Goal: Task Accomplishment & Management: Complete application form

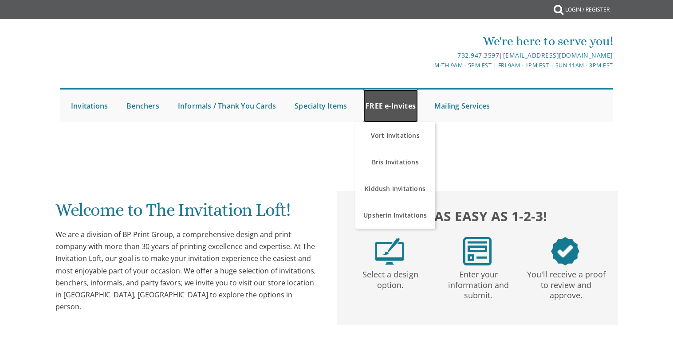
click at [397, 108] on link "FREE e-Invites" at bounding box center [390, 106] width 55 height 33
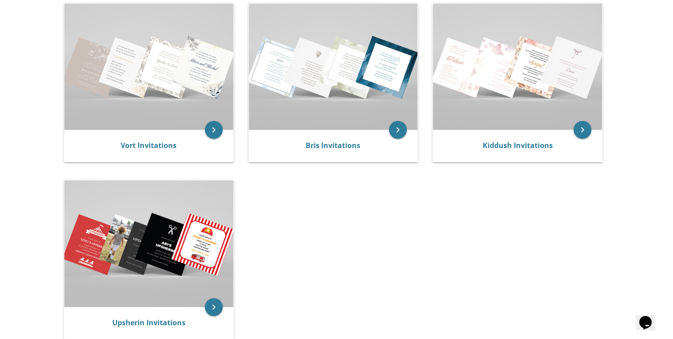
scroll to position [225, 0]
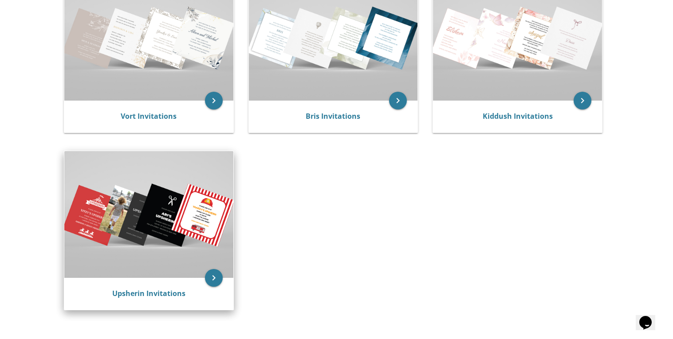
click at [145, 227] on img at bounding box center [148, 214] width 169 height 126
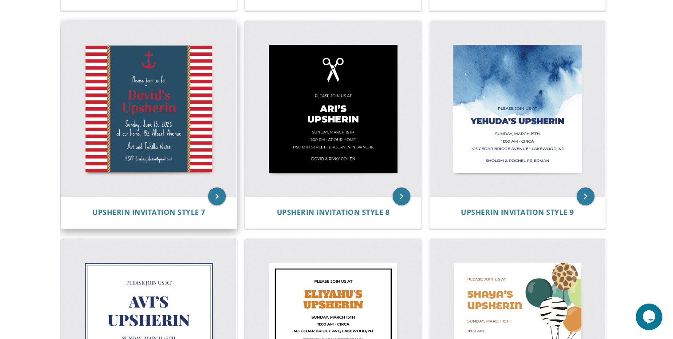
scroll to position [582, 0]
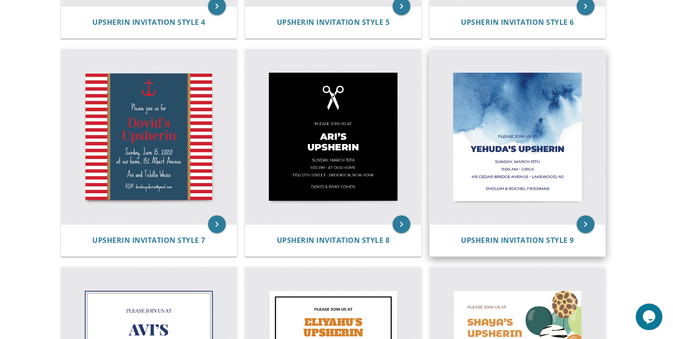
click at [574, 154] on img at bounding box center [518, 137] width 176 height 176
click at [591, 228] on icon "keyboard_arrow_right" at bounding box center [586, 225] width 18 height 18
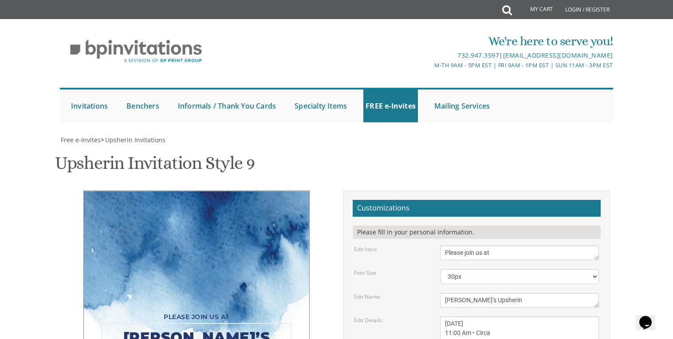
drag, startPoint x: 527, startPoint y: 180, endPoint x: 398, endPoint y: 178, distance: 129.6
click at [398, 293] on div "Edit Name: Yehuda’s Upsherin" at bounding box center [476, 300] width 258 height 15
paste textarea "פדיון הבן"
type textarea "פדיון הבן"
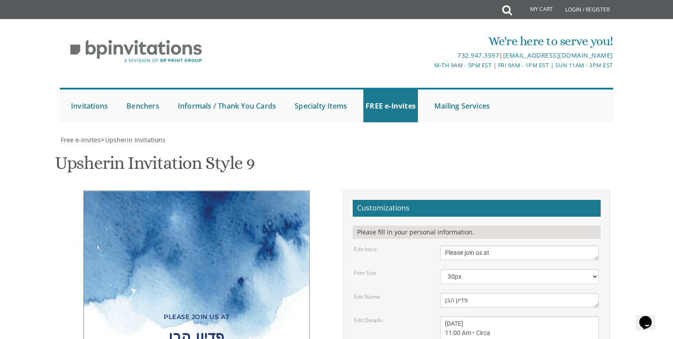
click at [95, 216] on div "Please join us at פדיון הבן Sunday, March 15th 11:00 Am • Circa 415 Cedar Bridg…" at bounding box center [196, 313] width 226 height 245
click at [486, 269] on select "20px 30px 40px 50px" at bounding box center [519, 276] width 159 height 15
click at [440, 269] on select "20px 30px 40px 50px" at bounding box center [519, 276] width 159 height 15
click at [480, 269] on select "20px 30px 40px 50px" at bounding box center [519, 276] width 159 height 15
click at [440, 269] on select "20px 30px 40px 50px" at bounding box center [519, 276] width 159 height 15
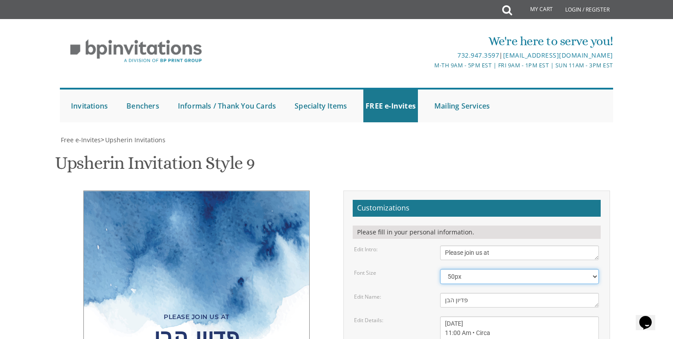
click at [474, 269] on select "20px 30px 40px 50px" at bounding box center [519, 276] width 159 height 15
select select "30px"
click at [440, 269] on select "20px 30px 40px 50px" at bounding box center [519, 276] width 159 height 15
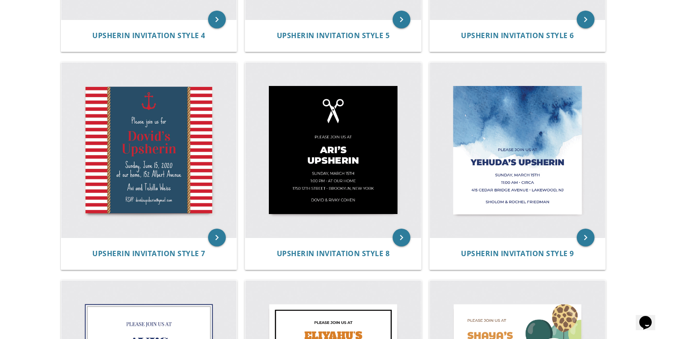
scroll to position [568, 0]
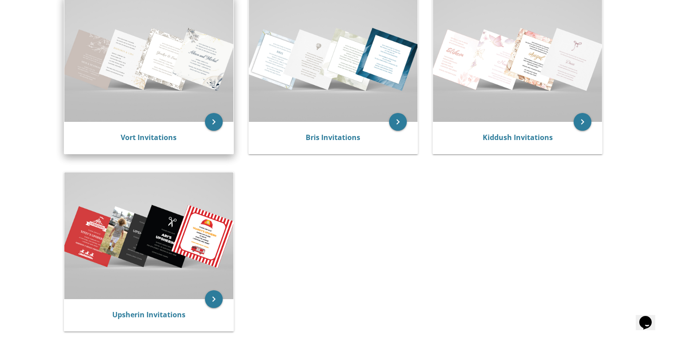
scroll to position [188, 0]
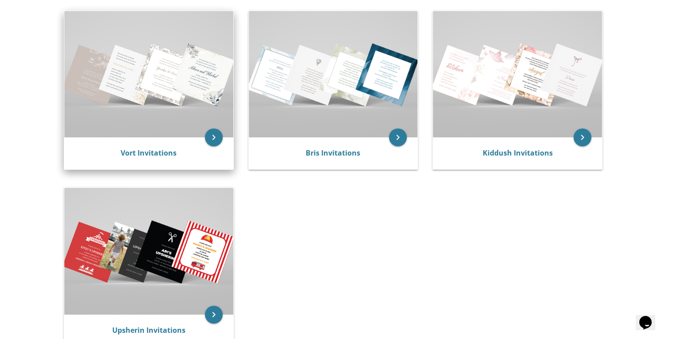
click at [176, 118] on img at bounding box center [148, 74] width 169 height 126
click at [214, 140] on icon "keyboard_arrow_right" at bounding box center [214, 138] width 18 height 18
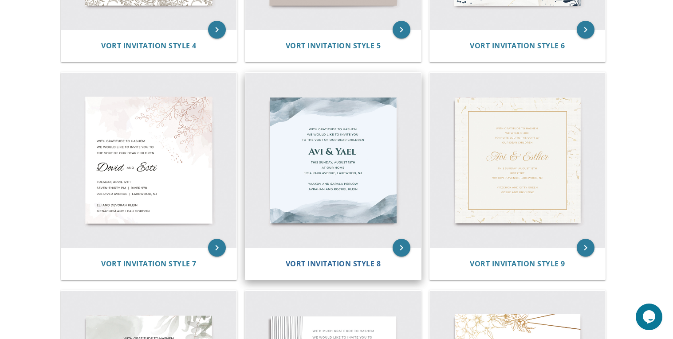
scroll to position [568, 0]
click at [399, 246] on icon "keyboard_arrow_right" at bounding box center [402, 248] width 18 height 18
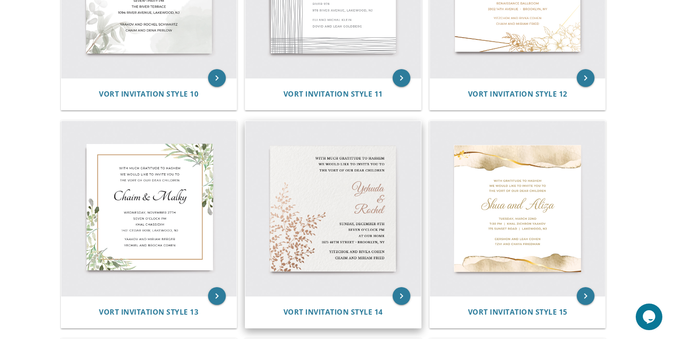
scroll to position [1188, 0]
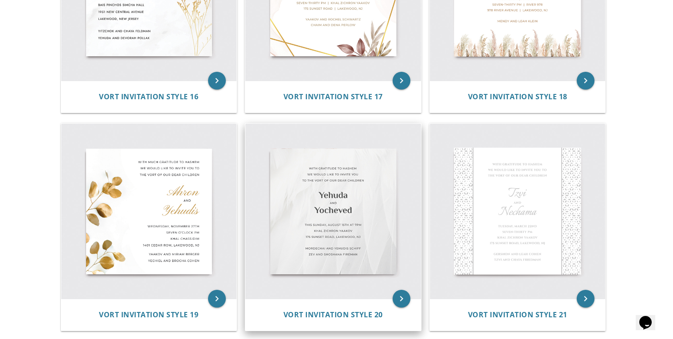
scroll to position [1397, 0]
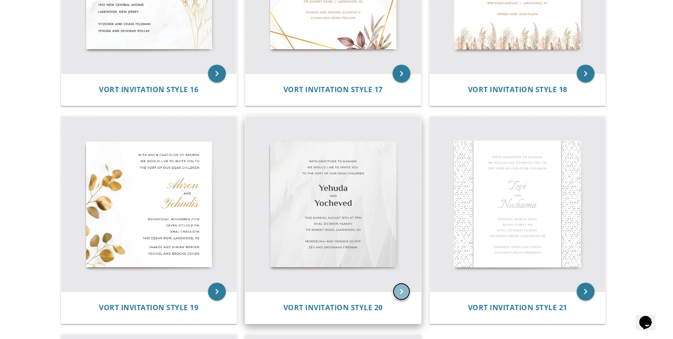
click at [399, 294] on icon "keyboard_arrow_right" at bounding box center [402, 292] width 18 height 18
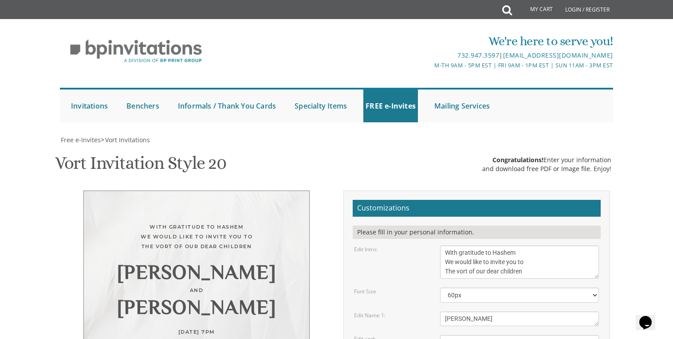
scroll to position [118, 0]
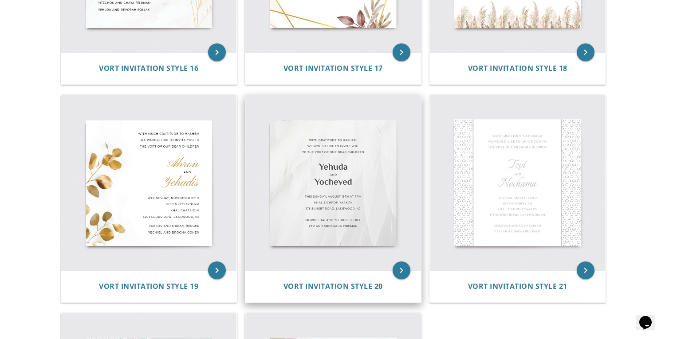
scroll to position [1423, 0]
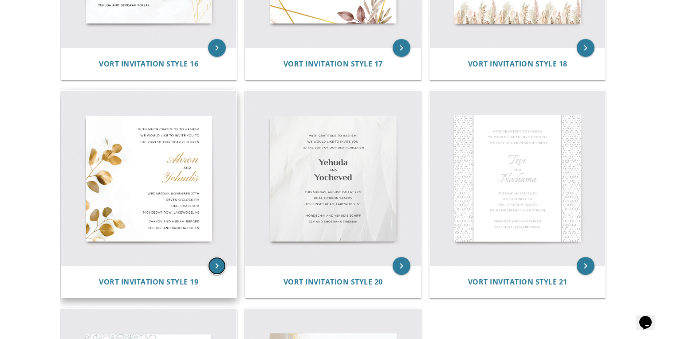
click at [218, 264] on icon "keyboard_arrow_right" at bounding box center [217, 266] width 18 height 18
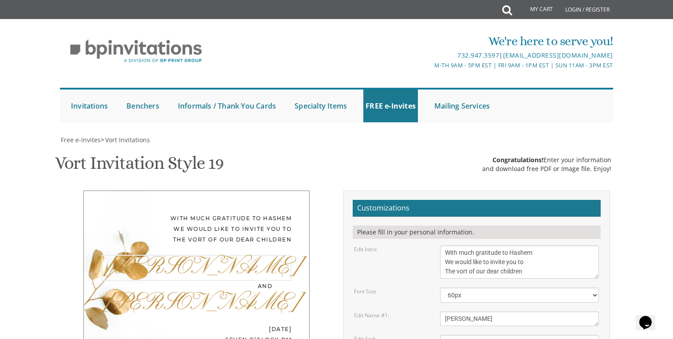
drag, startPoint x: 490, startPoint y: 232, endPoint x: 429, endPoint y: 222, distance: 61.9
click at [429, 312] on div "Edit Name #1: Ahron" at bounding box center [476, 319] width 258 height 15
paste textarea "פדיון הבן"
type textarea "פדיון הבן"
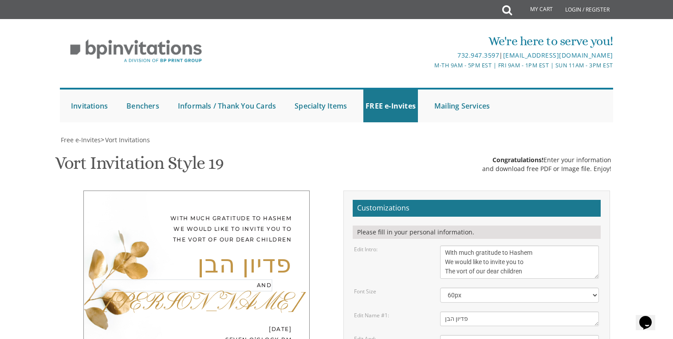
drag, startPoint x: 463, startPoint y: 248, endPoint x: 438, endPoint y: 253, distance: 25.9
click at [438, 336] on div "and" at bounding box center [520, 343] width 172 height 15
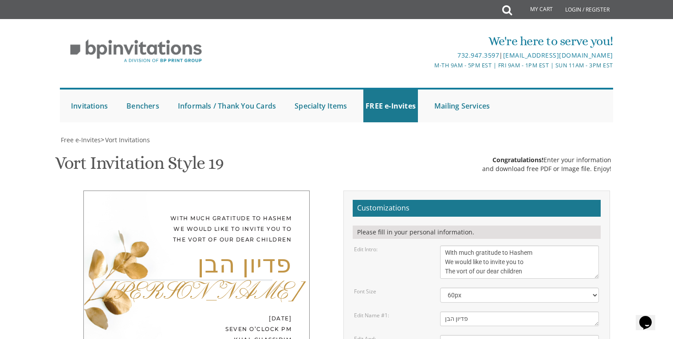
paste textarea "של בננו היקר שמשון ני"ו"
click at [148, 274] on div "With much gratitude to Hashem We would like to invite you to The vort of our de…" at bounding box center [196, 299] width 226 height 216
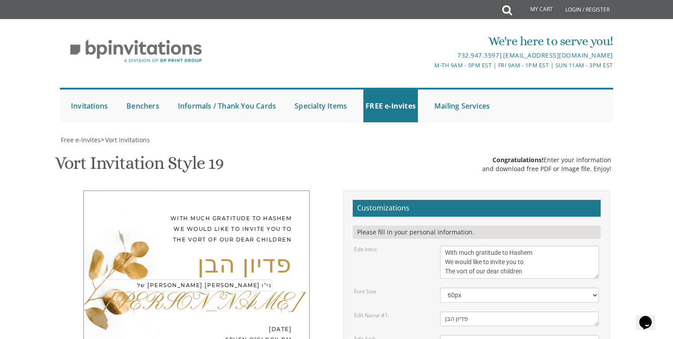
drag, startPoint x: 516, startPoint y: 249, endPoint x: 515, endPoint y: 242, distance: 7.1
click at [515, 336] on textarea "and" at bounding box center [519, 343] width 159 height 15
drag, startPoint x: 497, startPoint y: 250, endPoint x: 513, endPoint y: 248, distance: 15.7
click at [513, 336] on textarea "and" at bounding box center [519, 343] width 159 height 15
click at [517, 336] on textarea "and" at bounding box center [519, 343] width 159 height 15
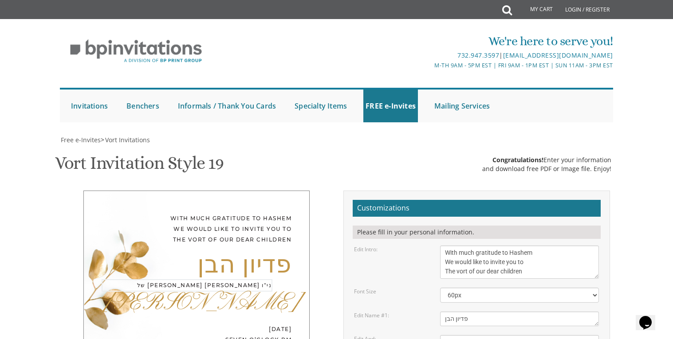
drag, startPoint x: 471, startPoint y: 247, endPoint x: 442, endPoint y: 252, distance: 29.7
click at [442, 336] on textarea "and" at bounding box center [519, 343] width 159 height 15
type textarea "של בננו היקר"
click at [110, 323] on div "Wednesday, November 27th seven o’clock pm Khal Chassidim 1401 Cedar Row, Lakewo…" at bounding box center [197, 344] width 190 height 43
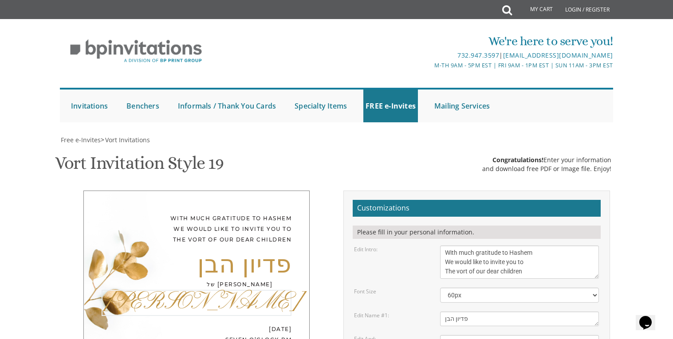
drag, startPoint x: 479, startPoint y: 273, endPoint x: 433, endPoint y: 274, distance: 46.2
paste textarea "שמשון ני"ו"
type textarea "שמשון ני"ו"
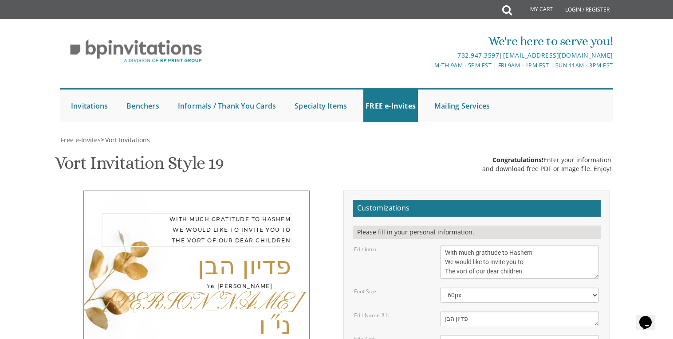
drag, startPoint x: 545, startPoint y: 155, endPoint x: 445, endPoint y: 127, distance: 104.1
paste textarea "ברוב שבח והודאה להשי״ת הננו מזמינים את קרובינו וידידינו להשתתף בשמחת"
type textarea "ברוב שבח והודאה להשי״ת הננו מזמינים את קרובינו וידידינו להשתתף בשמחת"
click at [165, 292] on div "שמשון ני"ו" at bounding box center [197, 316] width 190 height 49
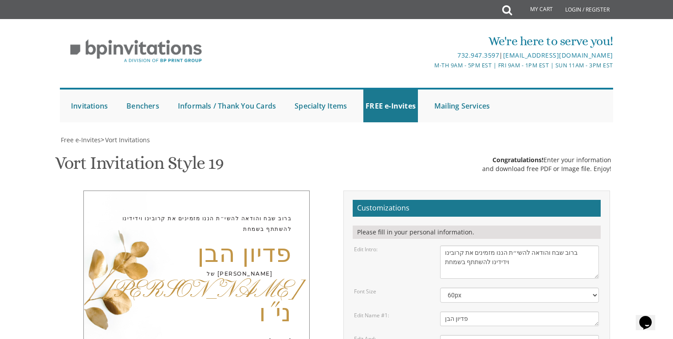
scroll to position [178, 0]
drag, startPoint x: 536, startPoint y: 237, endPoint x: 553, endPoint y: 264, distance: 32.0
type textarea "W"
paste textarea "שיתקיים ביום א׳ פרשת האזינו ו׳ תשרי תשפ״ו באולם בית אסתר 1355 50th St, Brooklyn…"
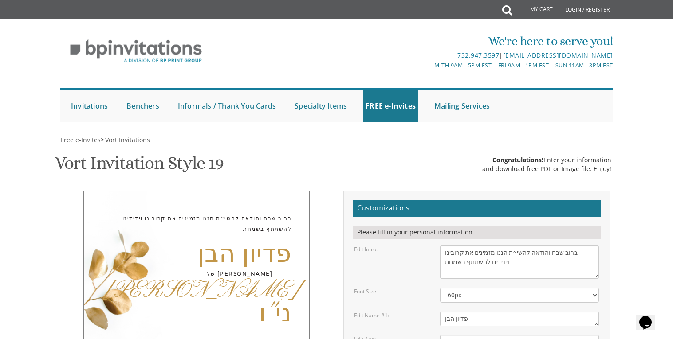
drag, startPoint x: 474, startPoint y: 234, endPoint x: 498, endPoint y: 263, distance: 37.8
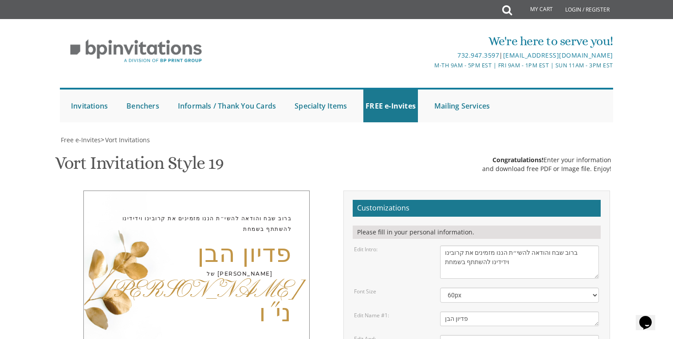
drag, startPoint x: 505, startPoint y: 253, endPoint x: 516, endPoint y: 273, distance: 22.6
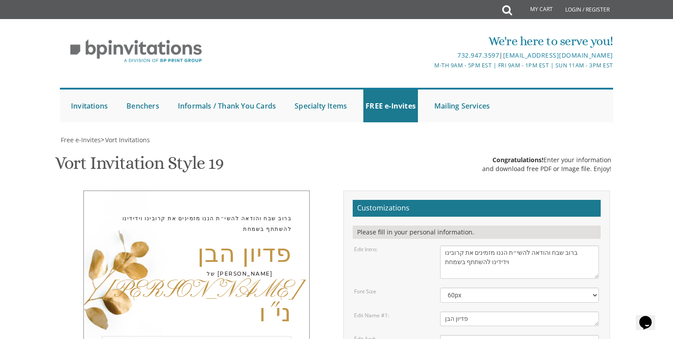
drag, startPoint x: 465, startPoint y: 244, endPoint x: 459, endPoint y: 245, distance: 5.3
drag, startPoint x: 455, startPoint y: 247, endPoint x: 465, endPoint y: 266, distance: 21.6
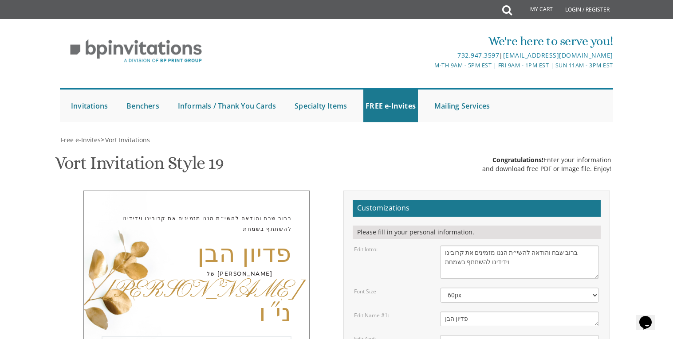
drag, startPoint x: 451, startPoint y: 251, endPoint x: 446, endPoint y: 249, distance: 4.8
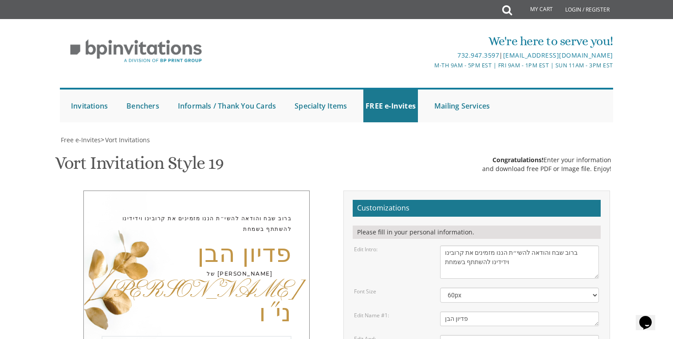
paste textarea "th"
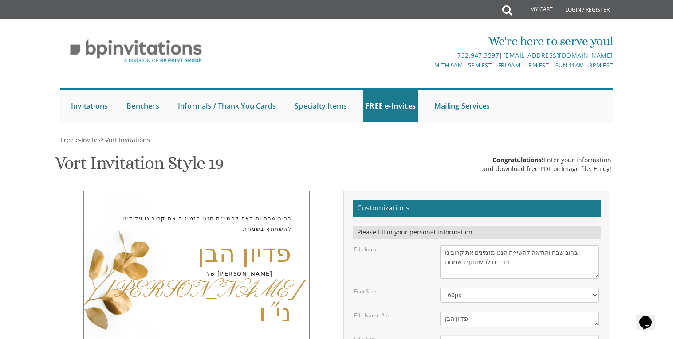
type textarea "שיתקיים ביום א׳ פרשת האזינו ו׳ תשרי תשפ״ו באולם בית אסתר50 1355 50 th St, Brook…"
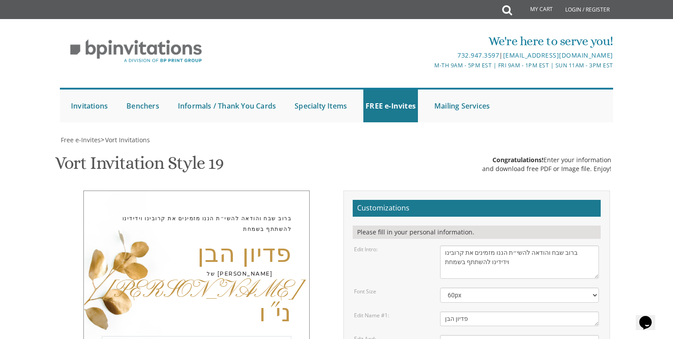
select select "40px"
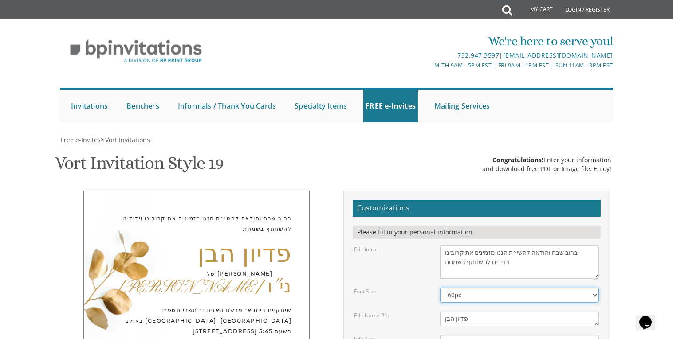
click at [507, 288] on select "40px 50px 60px 70px 80px" at bounding box center [519, 295] width 159 height 15
select select "40px"
click at [440, 288] on select "40px 50px 60px 70px 80px" at bounding box center [519, 295] width 159 height 15
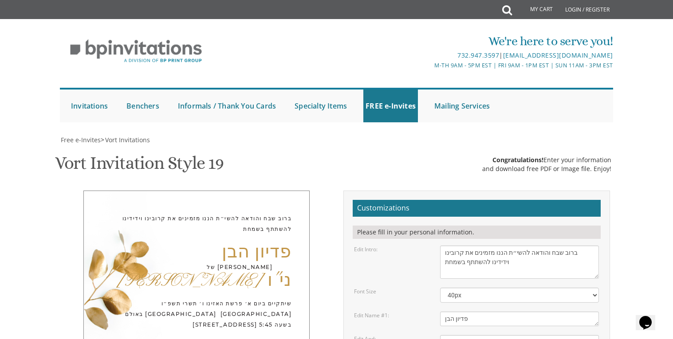
drag, startPoint x: 505, startPoint y: 69, endPoint x: 513, endPoint y: 72, distance: 7.9
click at [506, 246] on textarea "With much gratitude to Hashem We would like to invite you to The vort of our de…" at bounding box center [519, 262] width 159 height 33
type textarea "ברוב שבח והודאה להשי״ת הננו מזמינים את קרובינו וידידינו להשתתף בשמחת"
click at [316, 198] on div "ברוב שבח והודאה להשי״ת הננו מזמינים את קרובינו וידידינו להשתתף בשמחת פדיון הבן …" at bounding box center [197, 291] width 280 height 201
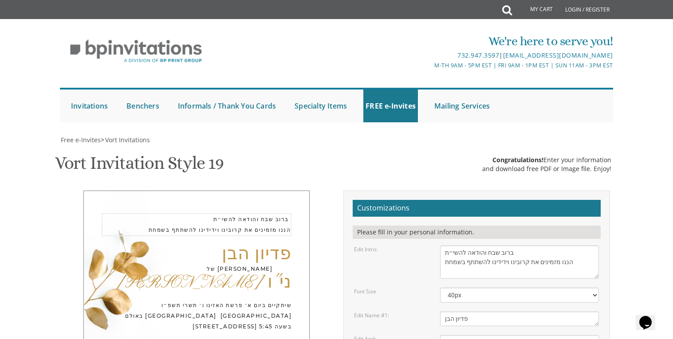
drag, startPoint x: 443, startPoint y: 70, endPoint x: 448, endPoint y: 71, distance: 5.5
click at [443, 246] on textarea "With much gratitude to Hashem We would like to invite you to The vort of our de…" at bounding box center [519, 262] width 159 height 33
drag, startPoint x: 518, startPoint y: 248, endPoint x: 539, endPoint y: 260, distance: 24.4
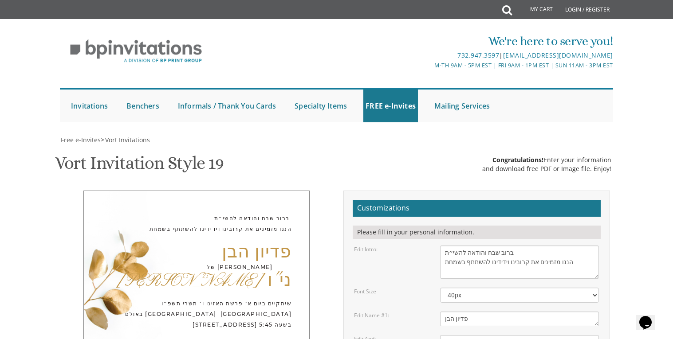
drag, startPoint x: 518, startPoint y: 260, endPoint x: 431, endPoint y: 250, distance: 87.5
paste textarea "פנחס יהודה בראך בן ר׳ יצחק חתן ר׳ ישראל יצחק טיבערג"
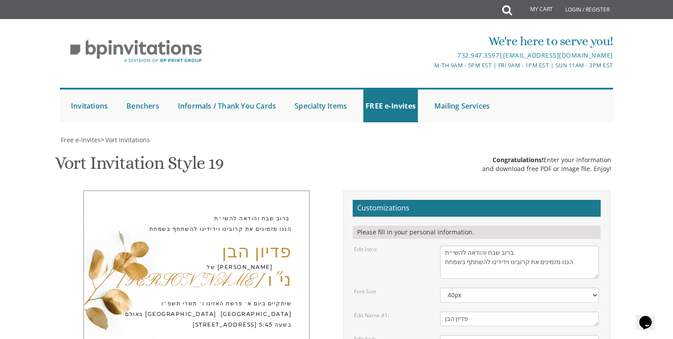
type textarea "פנחס יהודה בראך בן ר׳ יצחק חתן ר׳ ישראל יצחק טיבערג"
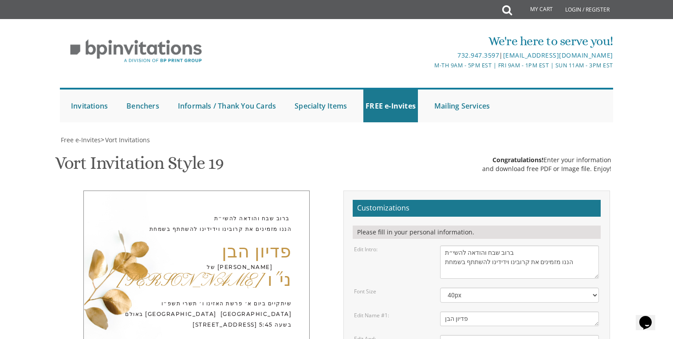
scroll to position [173, 0]
drag, startPoint x: 454, startPoint y: 250, endPoint x: 462, endPoint y: 256, distance: 10.2
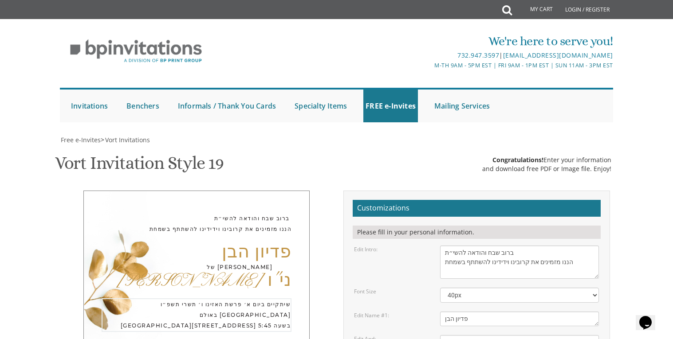
drag, startPoint x: 473, startPoint y: 259, endPoint x: 490, endPoint y: 266, distance: 18.3
drag, startPoint x: 445, startPoint y: 269, endPoint x: 483, endPoint y: 298, distance: 47.6
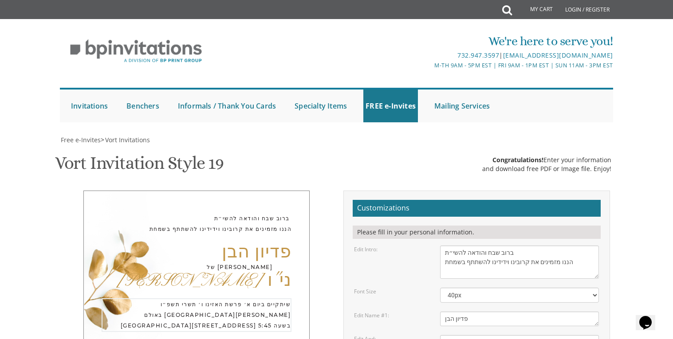
type textarea "שיתקיים ביום א׳ פרשת האזינו ו׳ תשרי תשפ״ו באולם בית אסתר 1355 50th St, Brooklyn…"
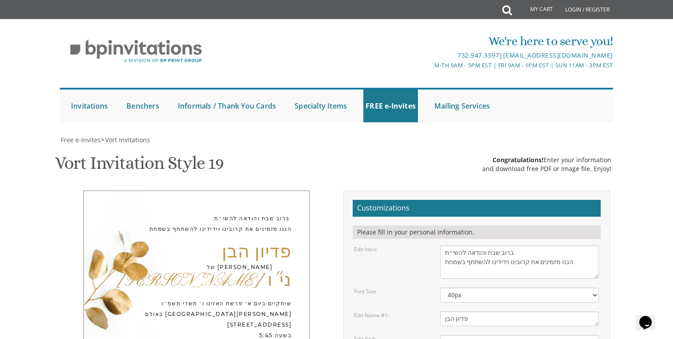
drag, startPoint x: 444, startPoint y: 218, endPoint x: 453, endPoint y: 218, distance: 8.4
type textarea "שמשון"
click at [201, 225] on div "ברוב שבח והודאה להשי״ת הננו מזמינים את קרובינו וידידינו להשתתף בשמחת פדיון הבן …" at bounding box center [196, 297] width 226 height 213
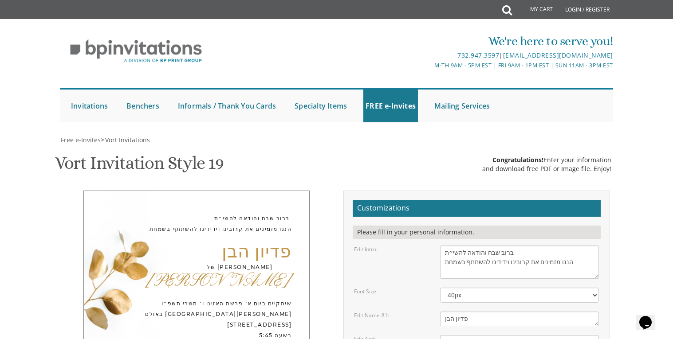
click at [445, 336] on textarea "and" at bounding box center [519, 343] width 159 height 15
drag, startPoint x: 197, startPoint y: 91, endPoint x: 243, endPoint y: 95, distance: 46.4
click at [243, 262] on div "של בננו היקר" at bounding box center [187, 267] width 171 height 11
click at [536, 336] on textarea "and" at bounding box center [519, 343] width 159 height 15
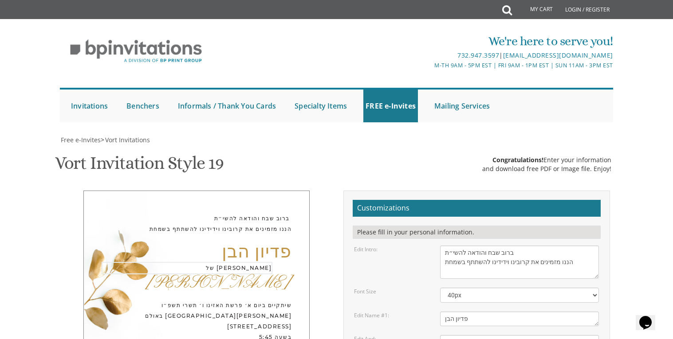
click at [502, 336] on textarea "and" at bounding box center [519, 343] width 159 height 15
type textarea "של בננו היקר"
click at [489, 312] on textarea "Ahron" at bounding box center [519, 319] width 159 height 15
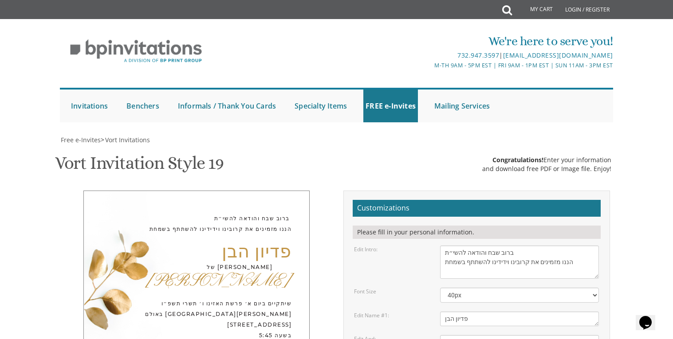
click at [497, 312] on textarea "Ahron" at bounding box center [519, 319] width 159 height 15
type textarea "פדיון הבן"
type textarea "שמשון"
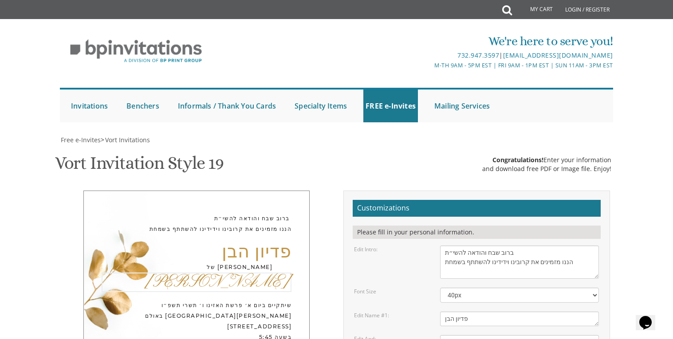
click at [496, 312] on textarea "Ahron" at bounding box center [519, 319] width 159 height 15
click at [506, 246] on textarea "With much gratitude to Hashem We would like to invite you to The vort of our de…" at bounding box center [519, 262] width 159 height 33
drag, startPoint x: 532, startPoint y: 296, endPoint x: 524, endPoint y: 297, distance: 8.5
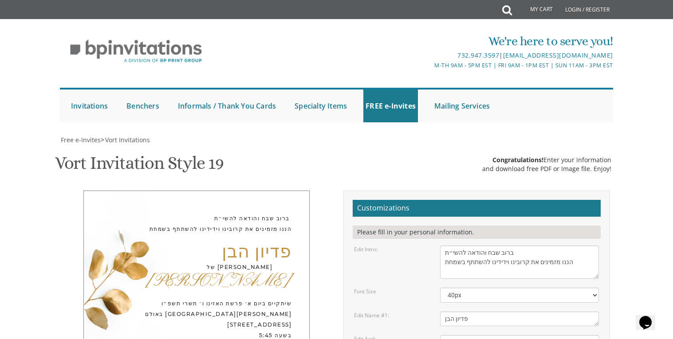
click at [486, 312] on textarea "Ahron" at bounding box center [519, 319] width 159 height 15
type textarea "פדיון הבן"
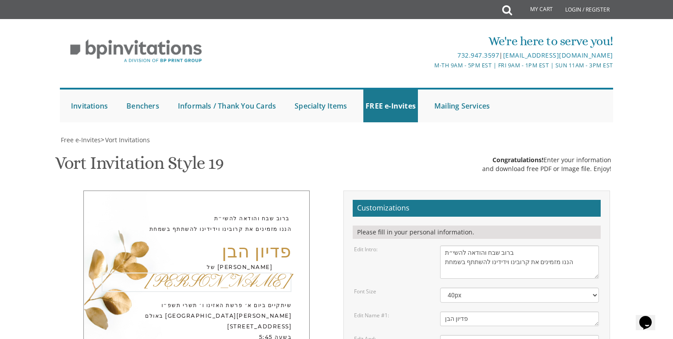
type textarea "שמשון"
type input "brachSimcha25@gmail.com"
